Goal: Task Accomplishment & Management: Complete application form

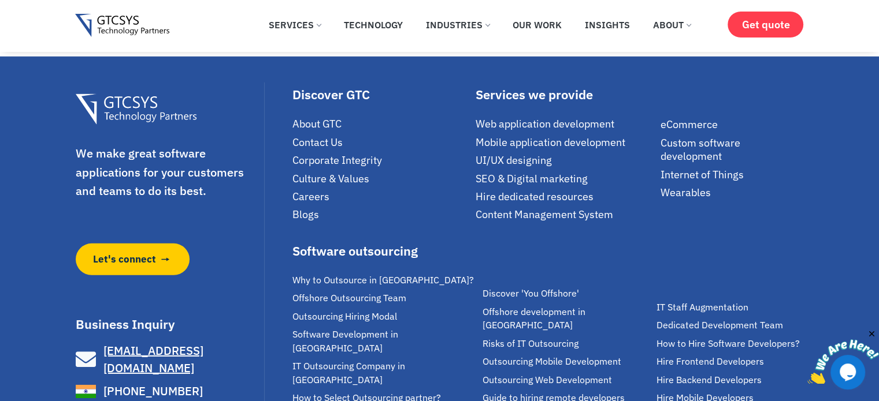
scroll to position [7854, 0]
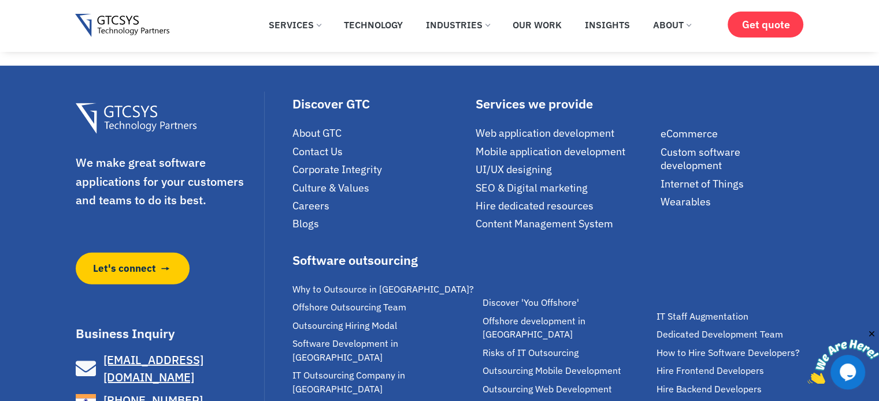
click at [303, 213] on span "Careers" at bounding box center [310, 205] width 37 height 13
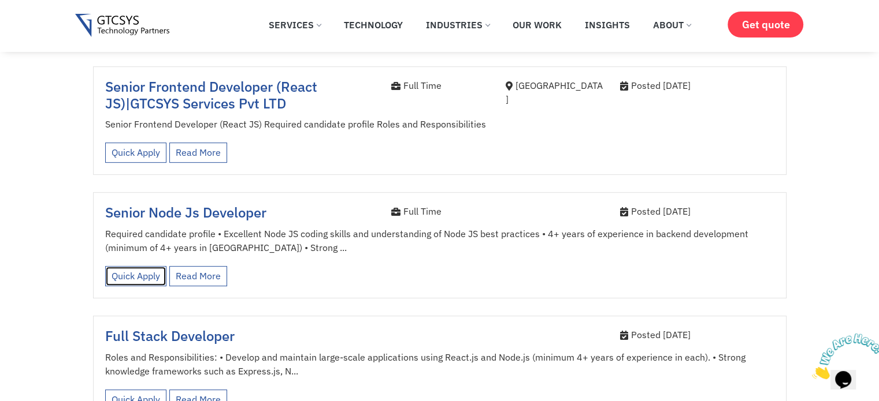
click at [141, 266] on link "Quick Apply" at bounding box center [135, 276] width 61 height 20
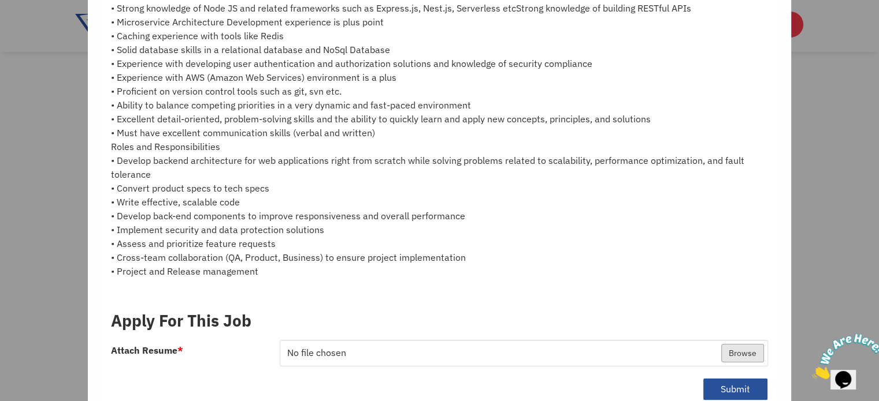
scroll to position [229, 0]
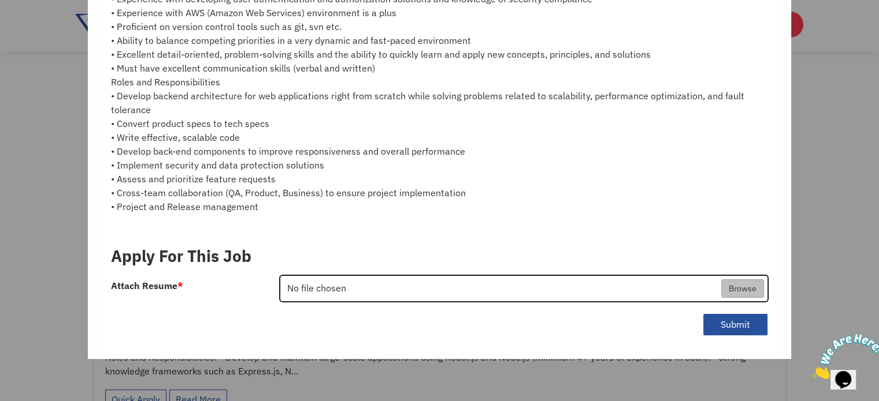
click at [724, 284] on input "Attach Resume *" at bounding box center [523, 289] width 487 height 27
type input "C:\fakepath\[DATE]_Ahjolia.pdf"
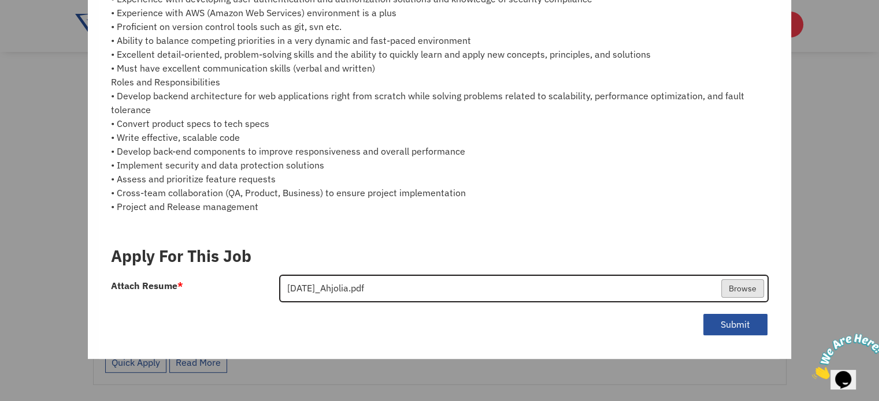
scroll to position [545, 0]
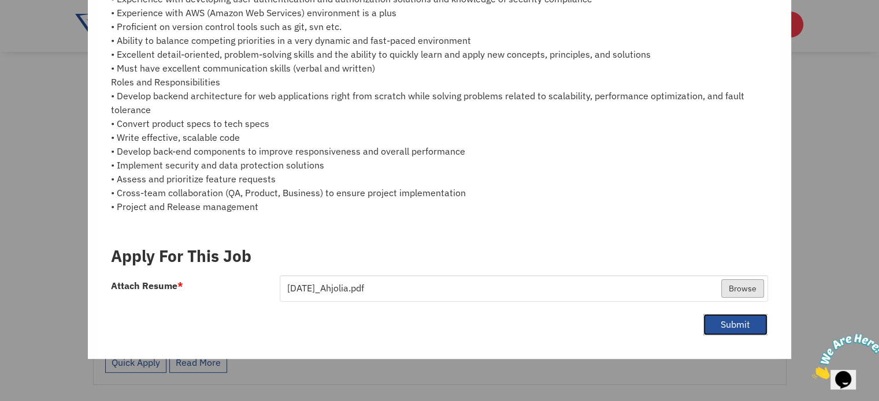
click at [710, 322] on button "Submit" at bounding box center [734, 325] width 65 height 23
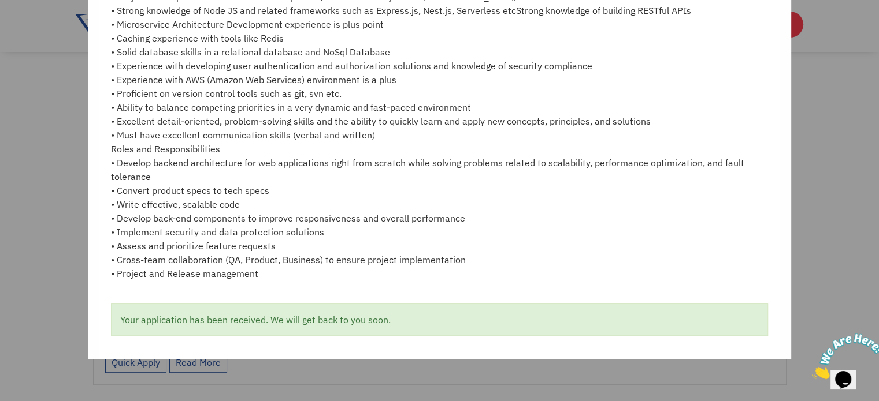
scroll to position [0, 0]
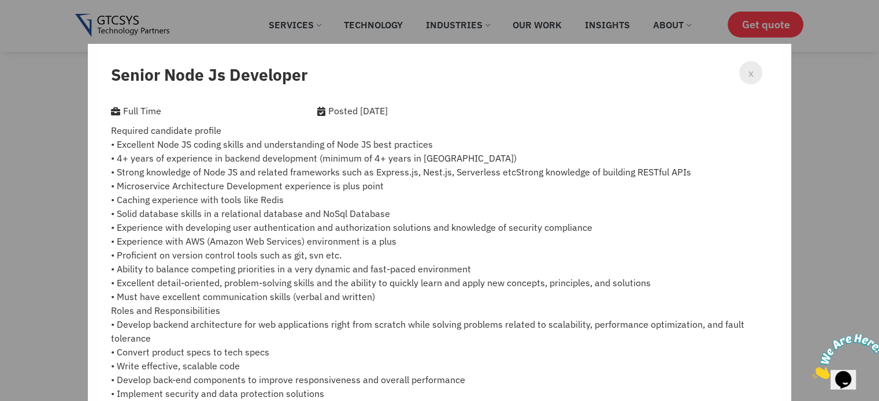
click at [39, 173] on div "x Senior Node Js Developer Full Time Posted [DATE] Required candidate profile •…" at bounding box center [439, 200] width 879 height 401
click at [748, 75] on span "x" at bounding box center [750, 73] width 5 height 16
